Goal: Task Accomplishment & Management: Manage account settings

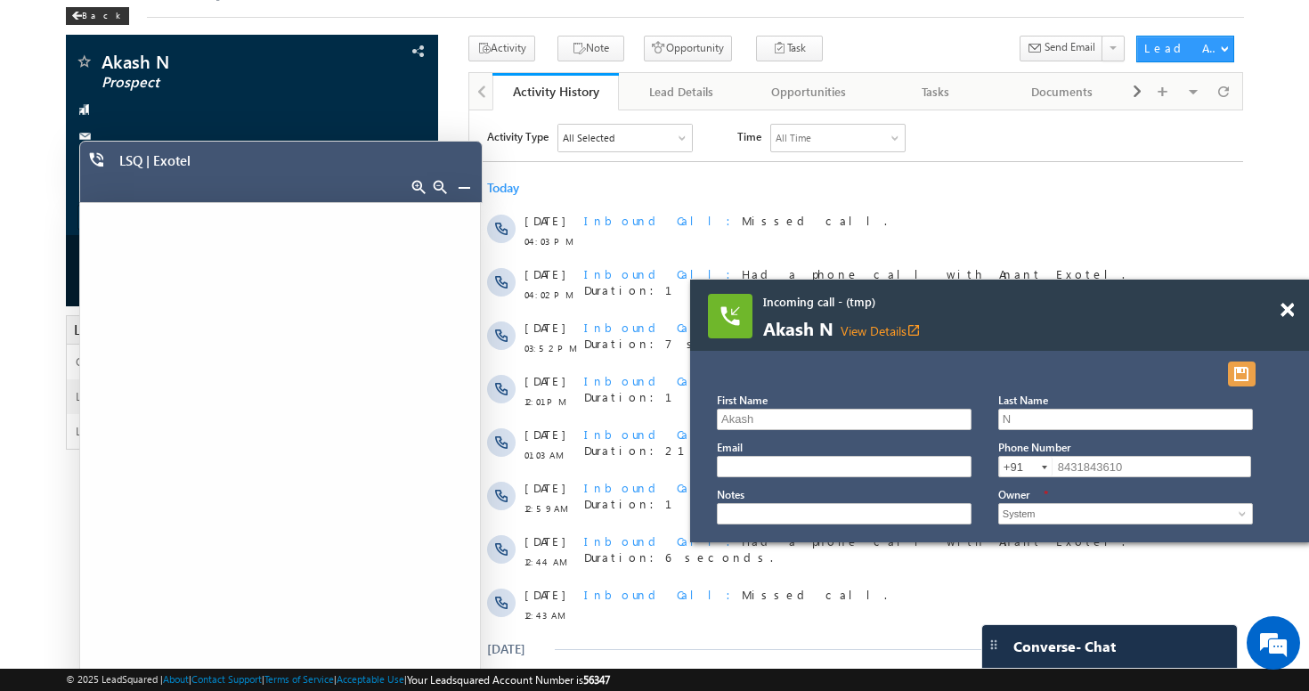
click at [1253, 378] on button "button" at bounding box center [1242, 374] width 28 height 25
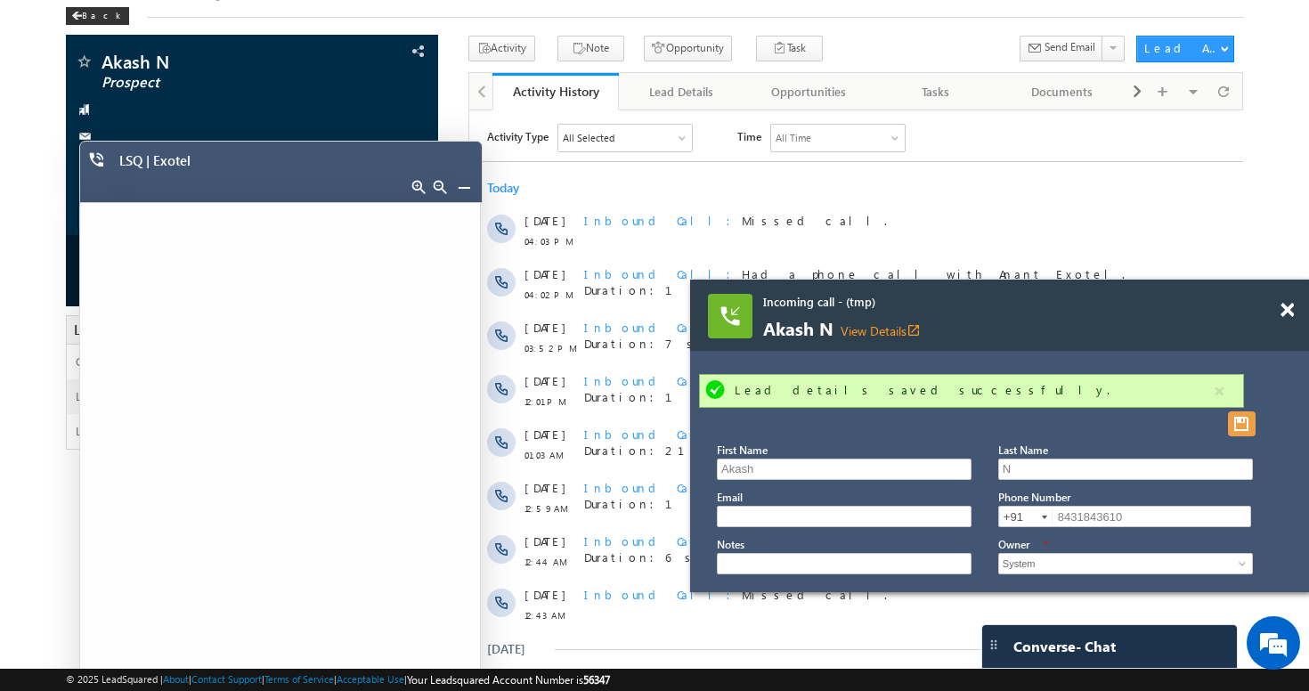
click at [1246, 424] on button "button" at bounding box center [1242, 423] width 28 height 25
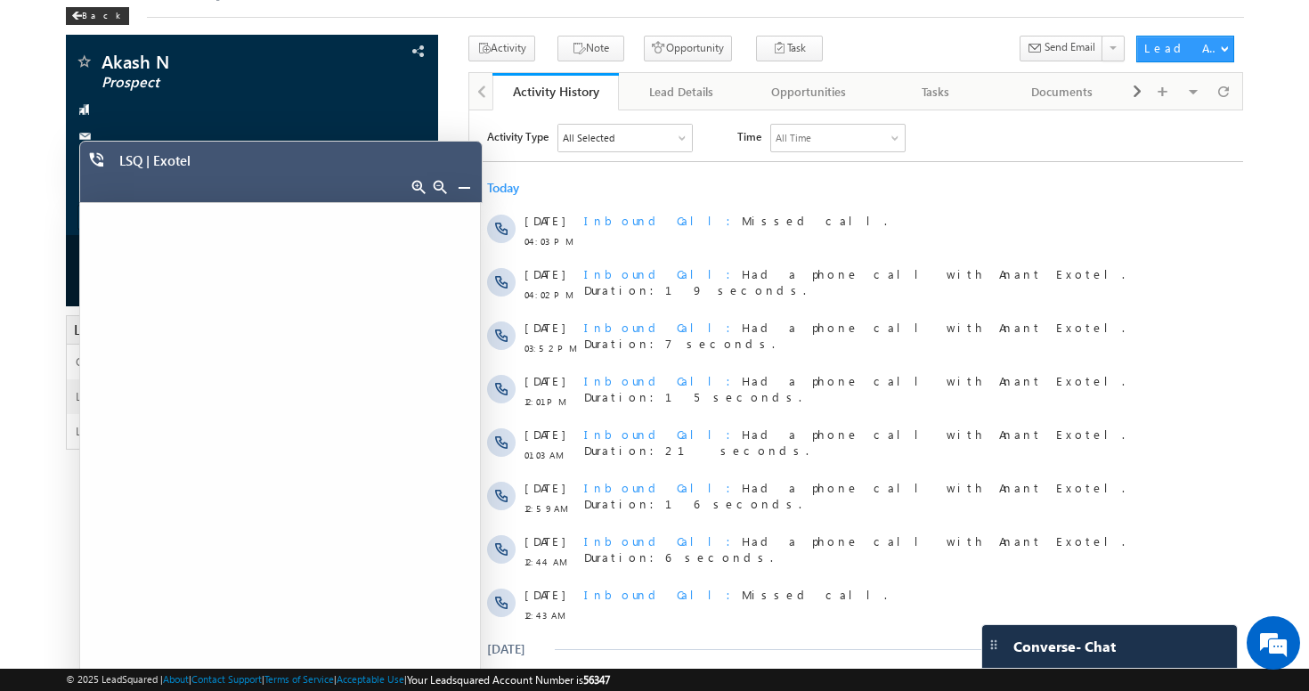
click at [461, 190] on link at bounding box center [464, 187] width 14 height 14
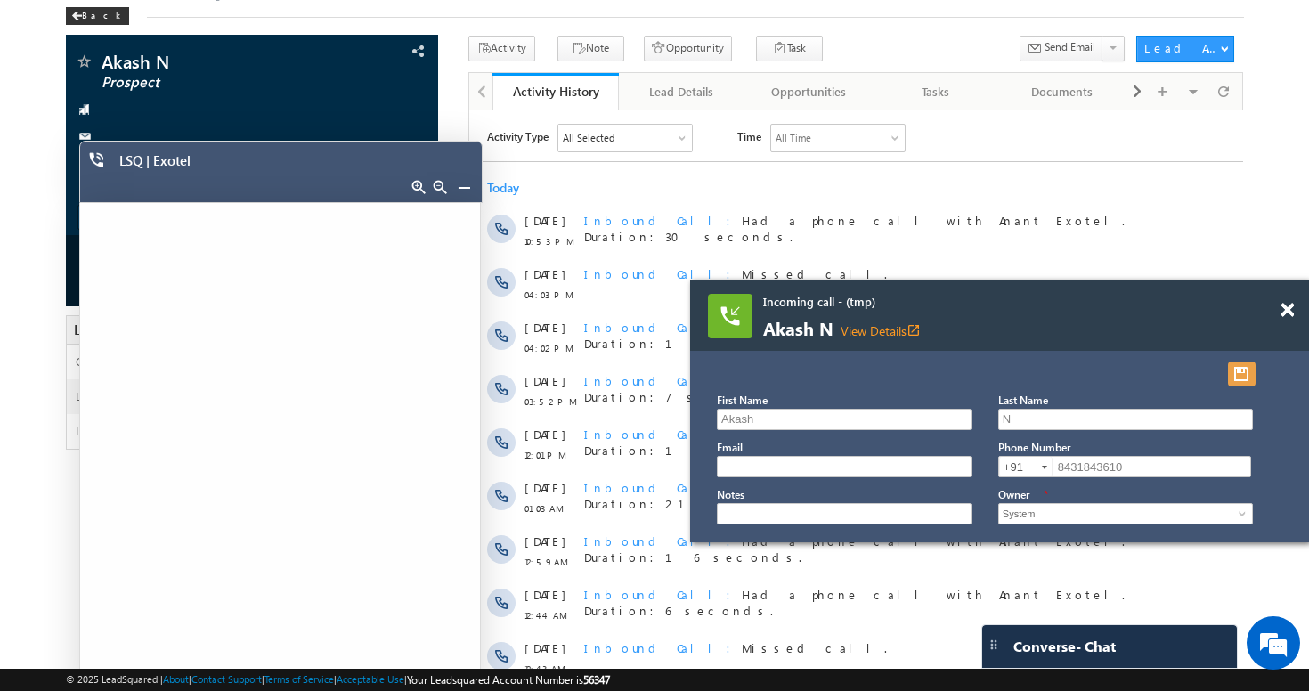
click at [1243, 381] on button "button" at bounding box center [1242, 374] width 28 height 25
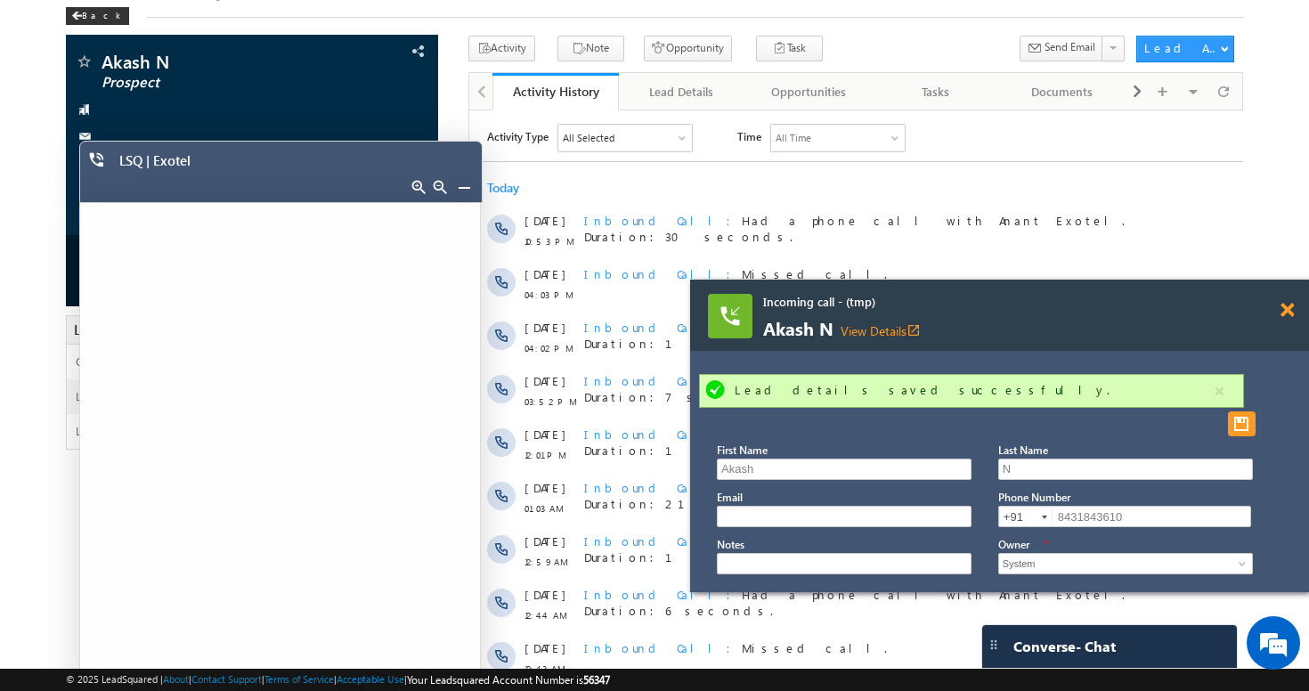
click at [1291, 316] on span at bounding box center [1287, 310] width 13 height 15
